Goal: Check status: Check status

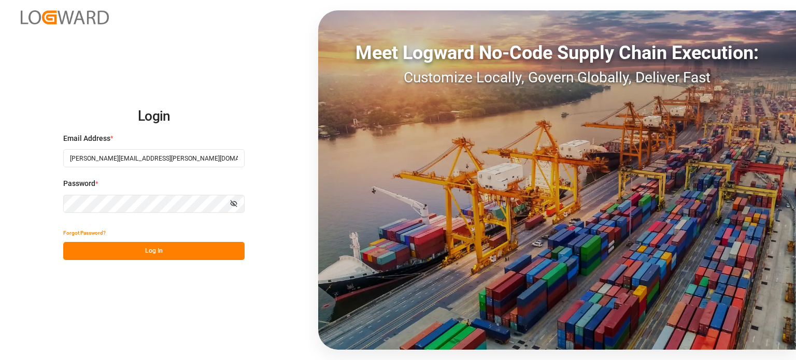
click at [142, 250] on button "Log In" at bounding box center [153, 251] width 181 height 18
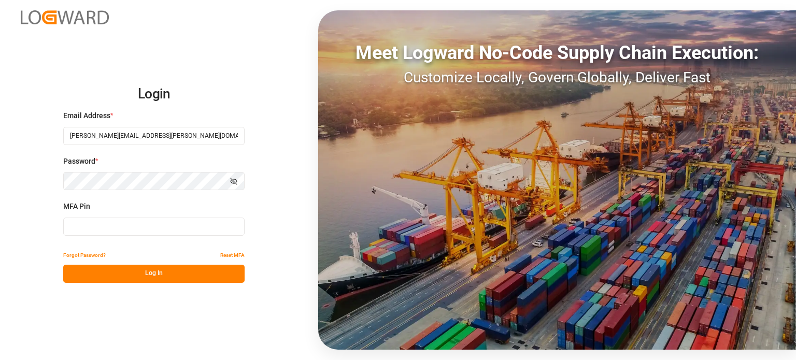
click at [141, 228] on input at bounding box center [153, 227] width 181 height 18
type input "097937"
click at [163, 273] on button "Log In" at bounding box center [153, 274] width 181 height 18
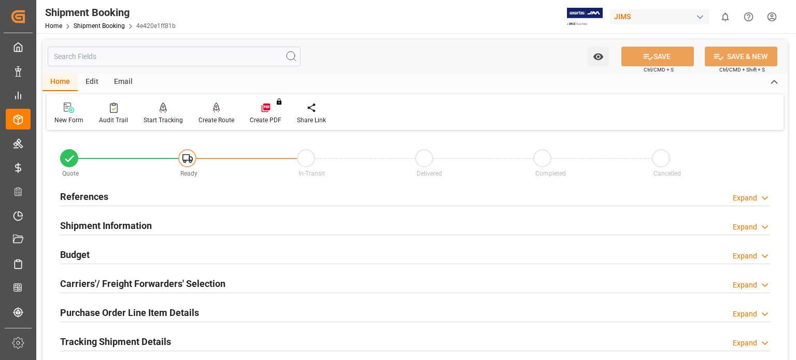
click at [86, 195] on h2 "References" at bounding box center [84, 197] width 48 height 14
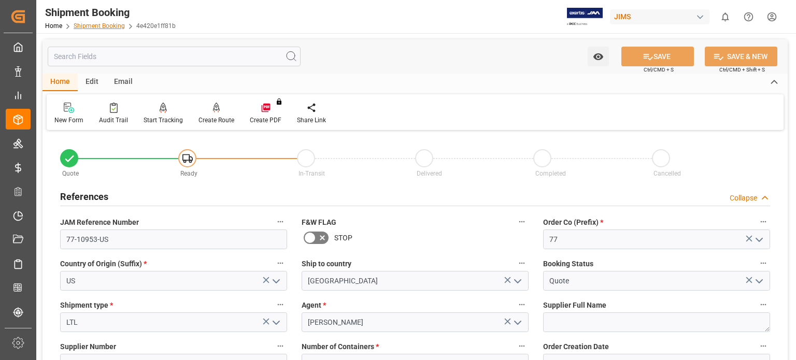
click at [110, 26] on link "Shipment Booking" at bounding box center [99, 25] width 51 height 7
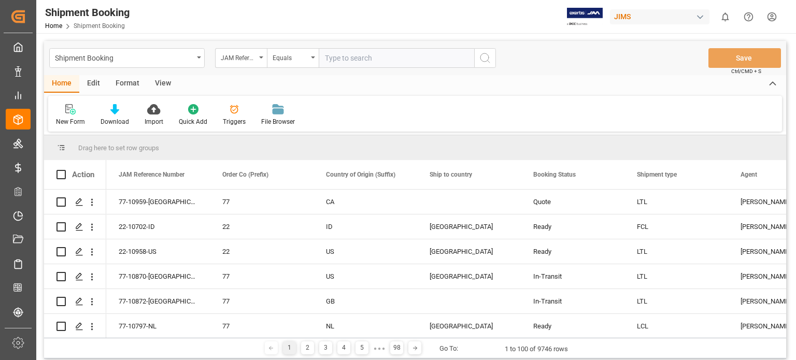
click at [355, 59] on input "text" at bounding box center [396, 58] width 155 height 20
type input "77-10863-us"
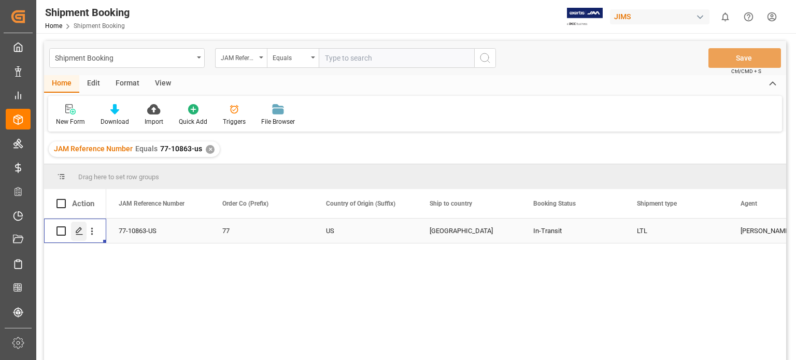
click at [80, 237] on div "Press SPACE to select this row." at bounding box center [79, 231] width 16 height 19
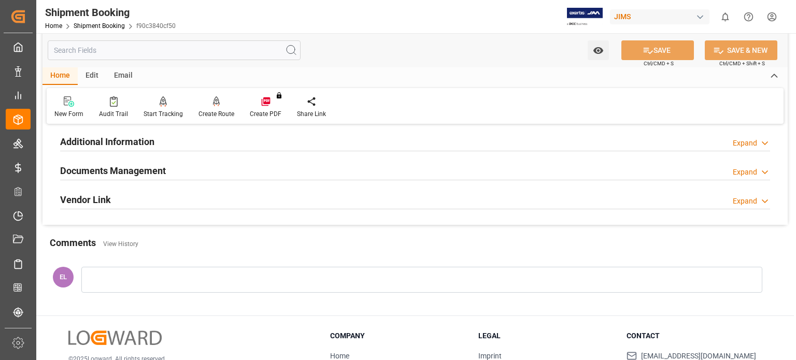
scroll to position [259, 0]
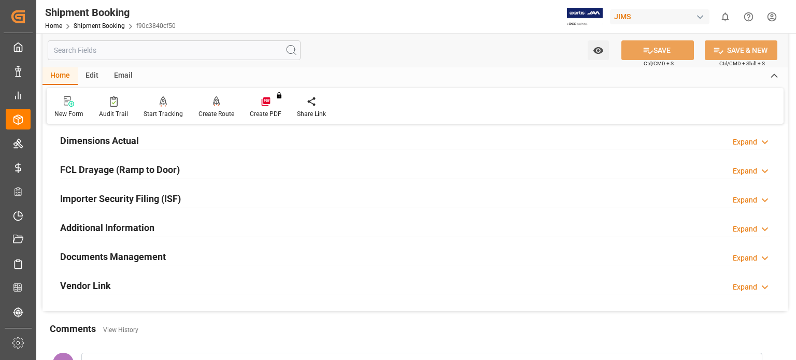
click at [136, 252] on h2 "Documents Management" at bounding box center [113, 257] width 106 height 14
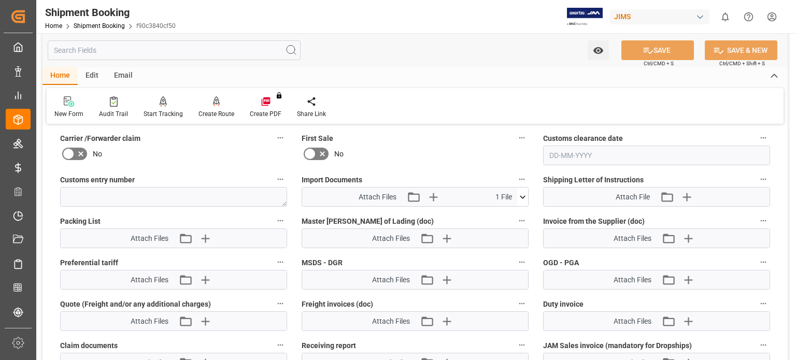
scroll to position [604, 0]
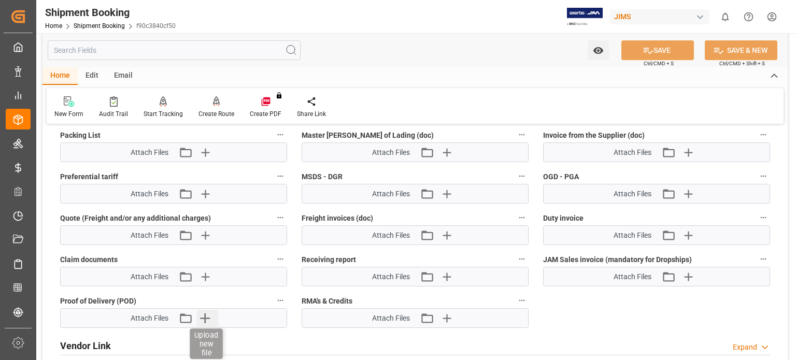
click at [204, 315] on icon "button" at bounding box center [205, 319] width 10 height 10
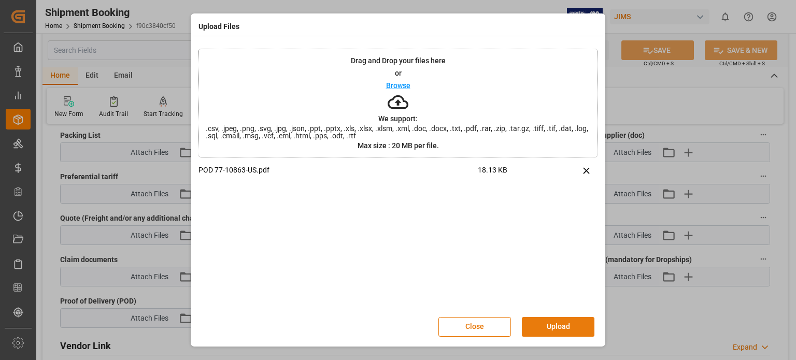
click at [552, 331] on button "Upload" at bounding box center [558, 327] width 73 height 20
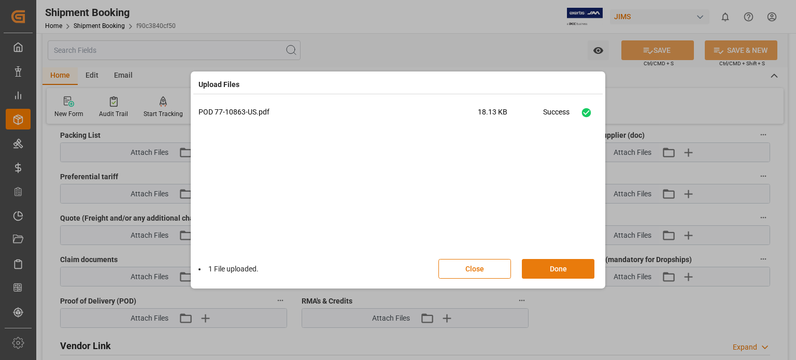
click at [572, 272] on button "Done" at bounding box center [558, 269] width 73 height 20
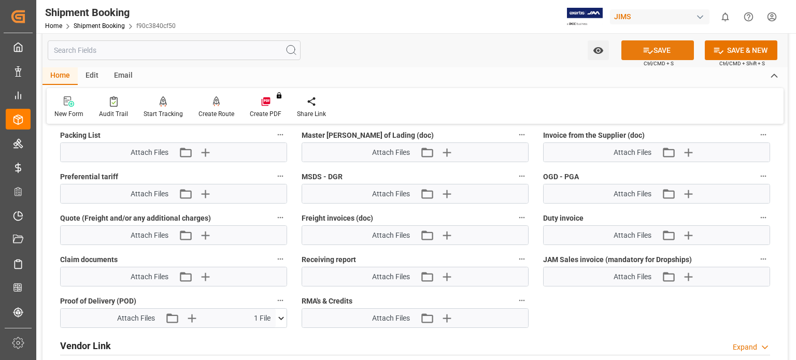
click at [658, 51] on button "SAVE" at bounding box center [657, 50] width 73 height 20
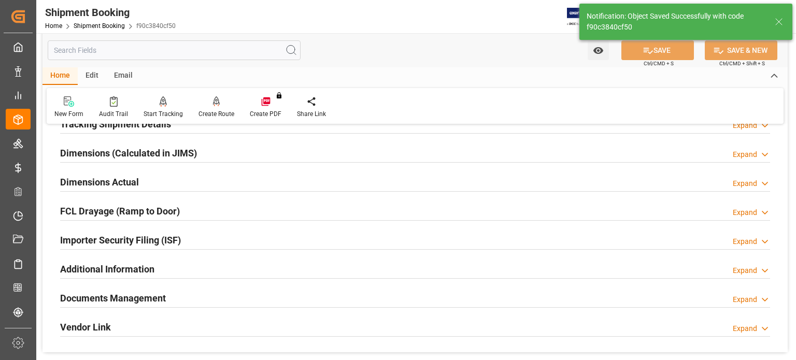
scroll to position [158, 0]
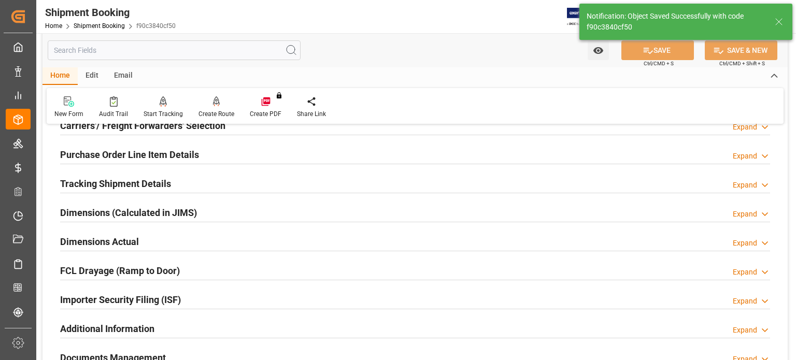
click at [133, 182] on h2 "Tracking Shipment Details" at bounding box center [115, 184] width 111 height 14
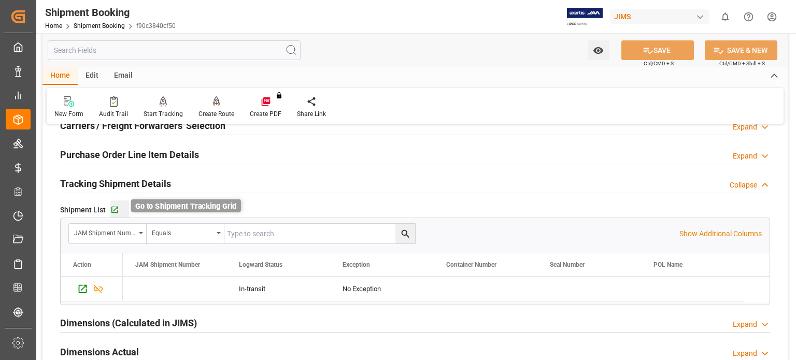
click at [111, 207] on icon "button" at bounding box center [114, 210] width 9 height 9
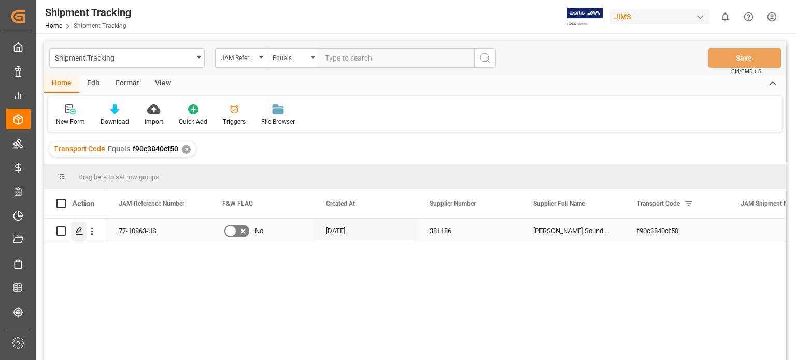
click at [77, 232] on icon "Press SPACE to select this row." at bounding box center [79, 231] width 8 height 8
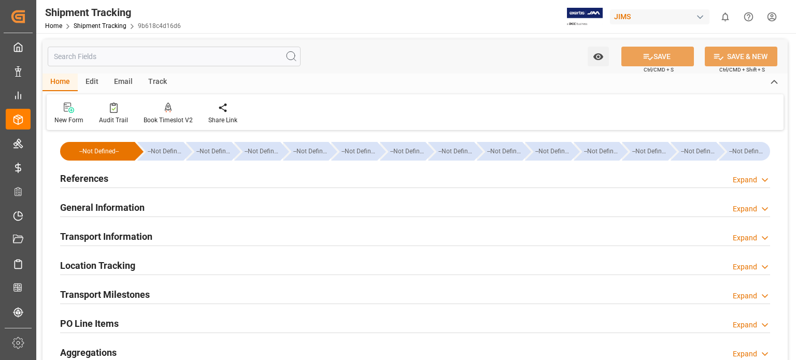
type input "[DATE] 00:00"
type input "[DATE]"
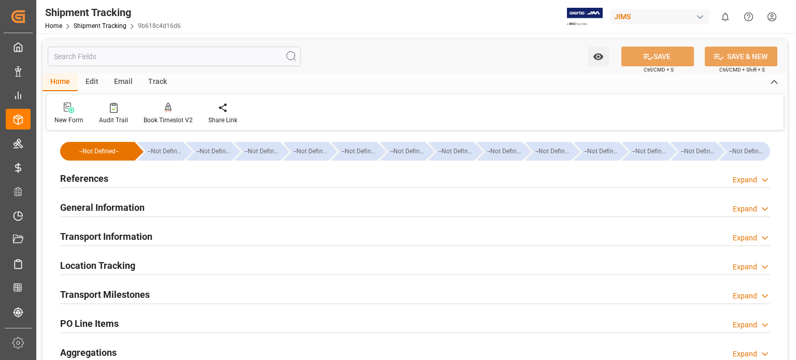
type input "[DATE]"
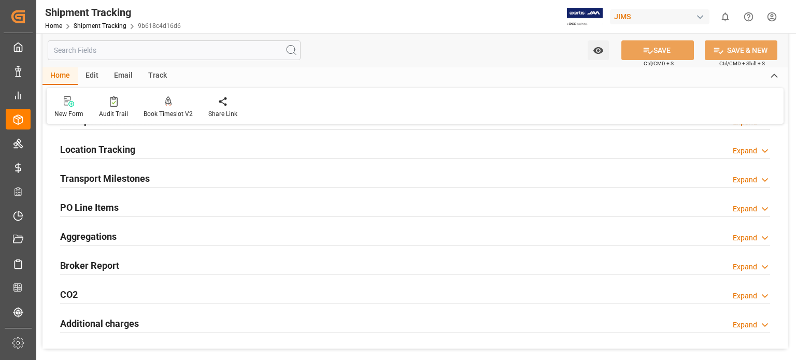
scroll to position [86, 0]
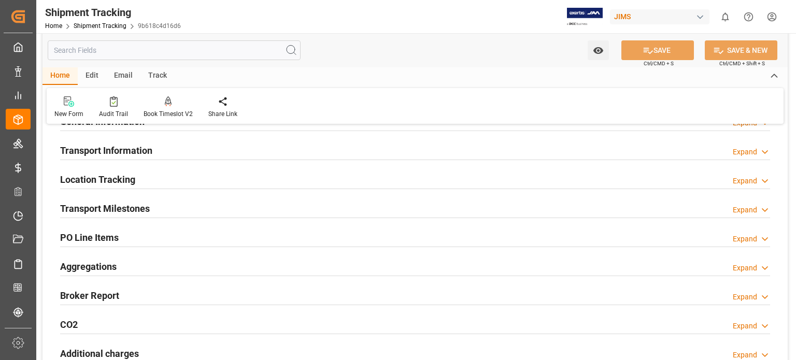
click at [98, 211] on h2 "Transport Milestones" at bounding box center [105, 209] width 90 height 14
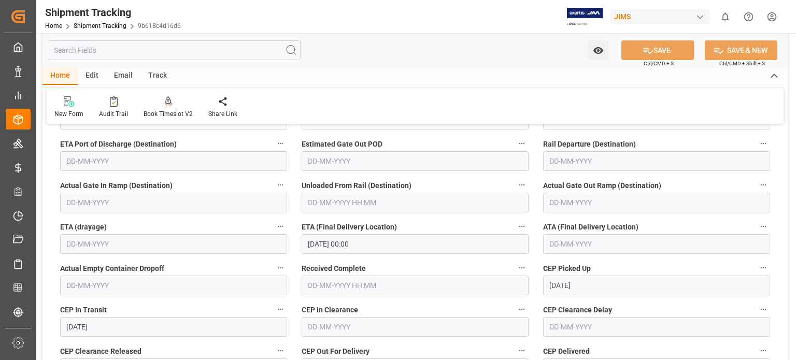
scroll to position [345, 0]
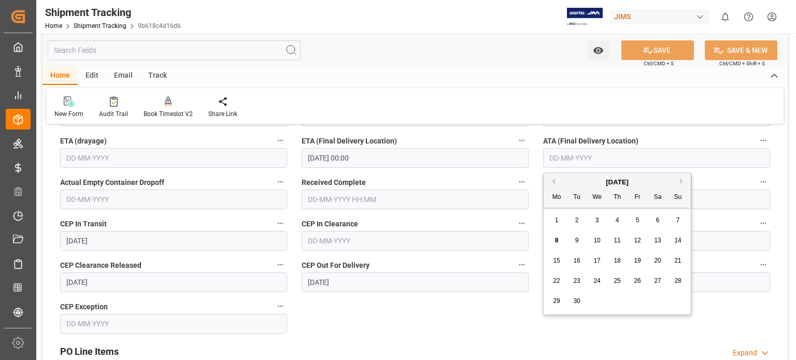
click at [579, 156] on input "text" at bounding box center [656, 158] width 227 height 20
click at [556, 241] on span "8" at bounding box center [557, 240] width 4 height 7
type input "08-09-2025"
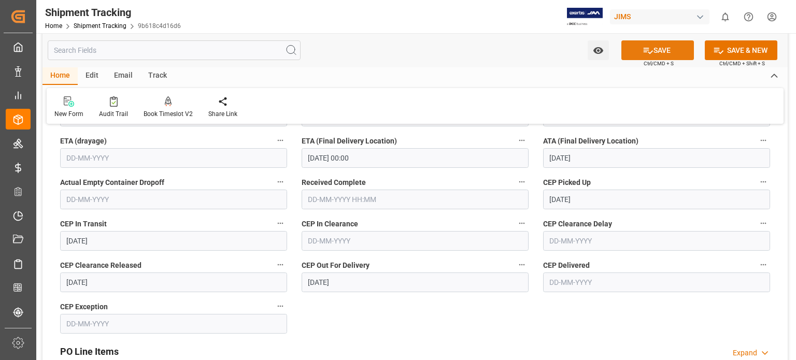
click at [649, 47] on icon at bounding box center [648, 50] width 11 height 11
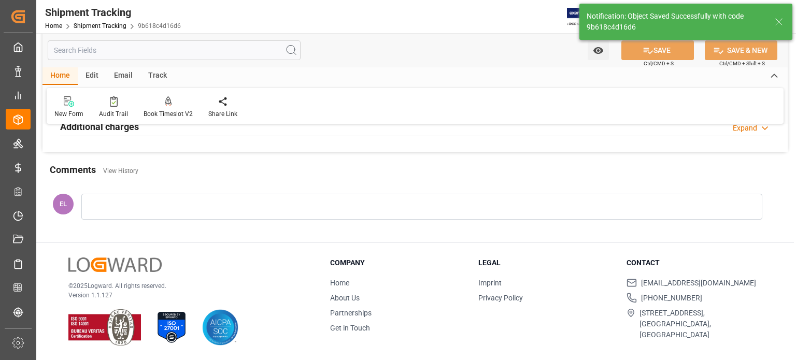
scroll to position [0, 0]
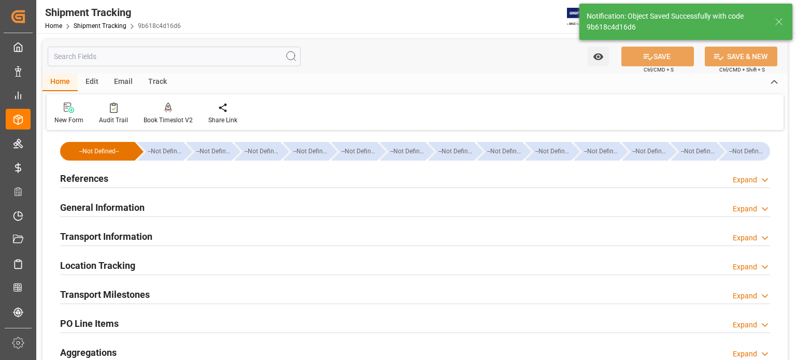
click at [82, 179] on h2 "References" at bounding box center [84, 179] width 48 height 14
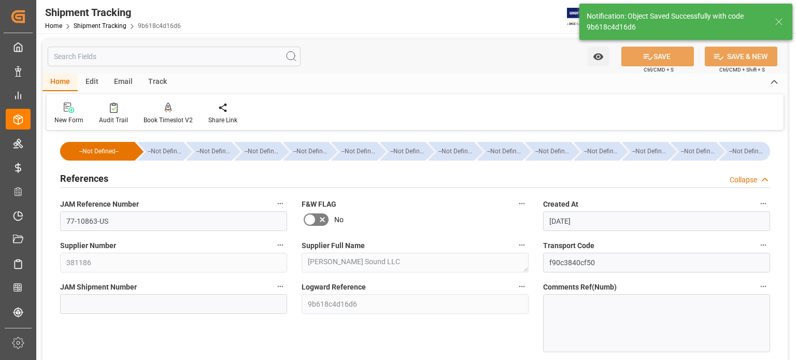
click at [82, 179] on h2 "References" at bounding box center [84, 179] width 48 height 14
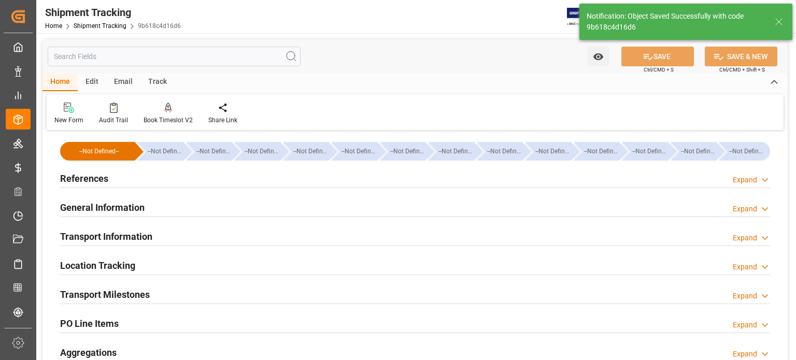
click at [96, 211] on h2 "General Information" at bounding box center [102, 208] width 84 height 14
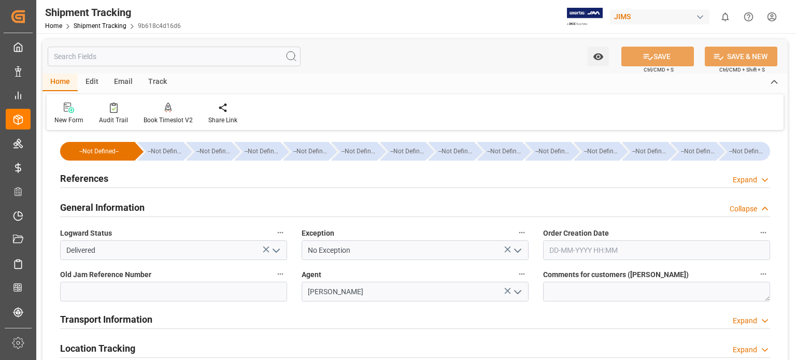
click at [97, 211] on h2 "General Information" at bounding box center [102, 208] width 84 height 14
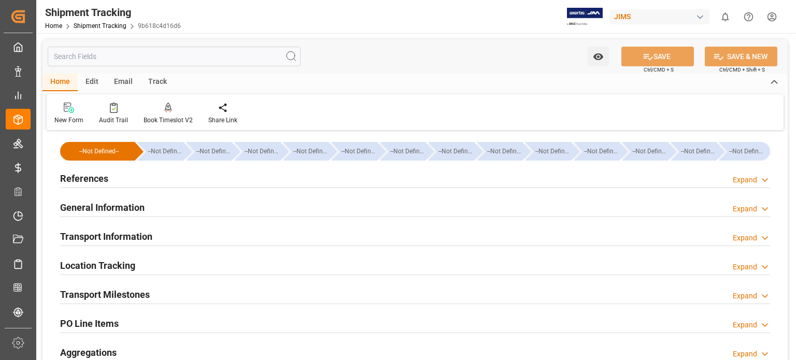
click at [96, 179] on h2 "References" at bounding box center [84, 179] width 48 height 14
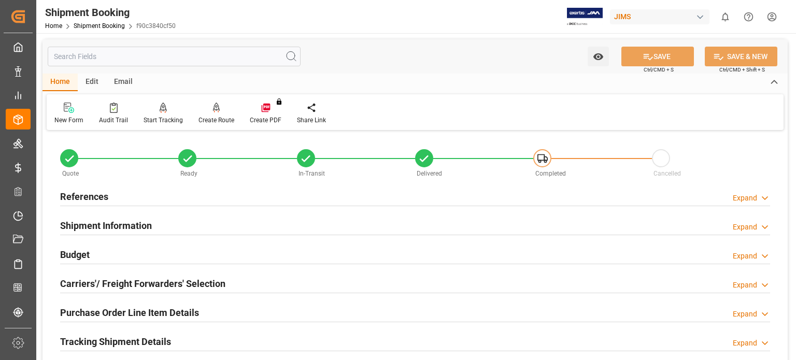
click at [81, 252] on h2 "Budget" at bounding box center [75, 255] width 30 height 14
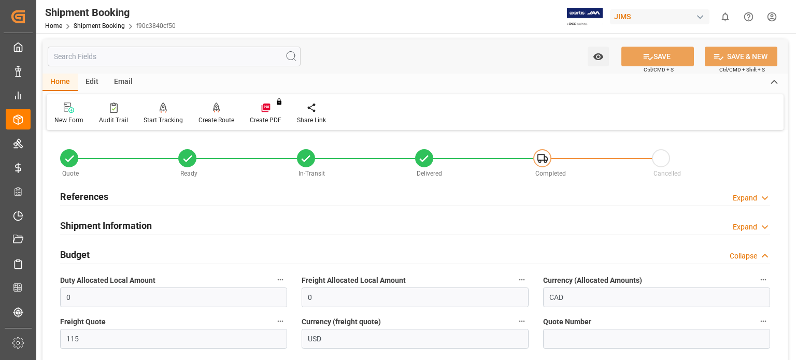
click at [100, 195] on h2 "References" at bounding box center [84, 197] width 48 height 14
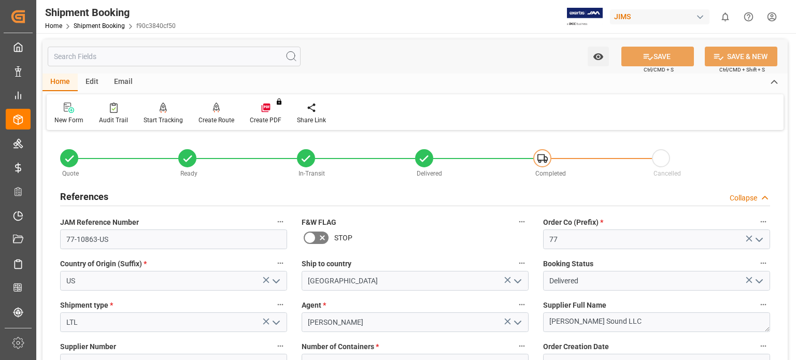
click at [100, 195] on h2 "References" at bounding box center [84, 197] width 48 height 14
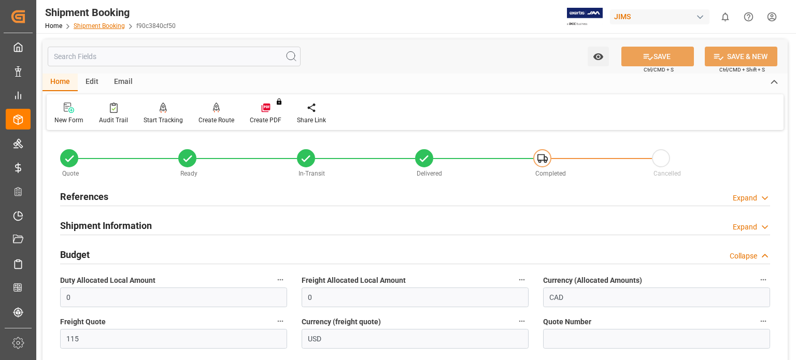
click at [104, 27] on link "Shipment Booking" at bounding box center [99, 25] width 51 height 7
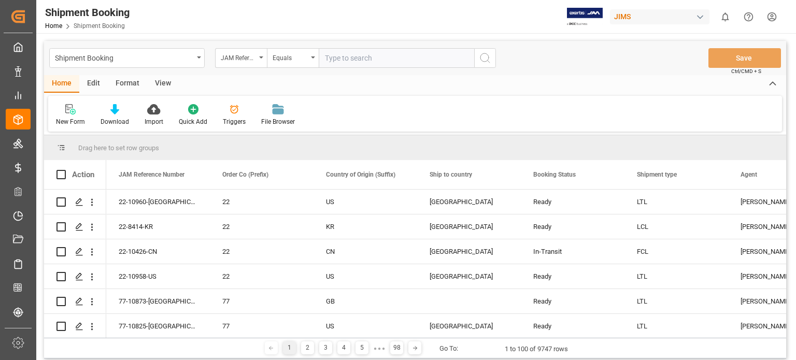
click at [352, 61] on input "text" at bounding box center [396, 58] width 155 height 20
type input "77-10760-us"
